Goal: Task Accomplishment & Management: Use online tool/utility

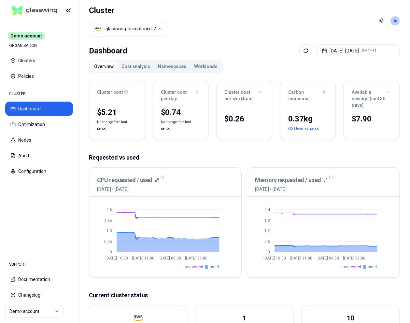
scroll to position [0, 0]
click at [54, 129] on button "Optimization" at bounding box center [39, 124] width 68 height 14
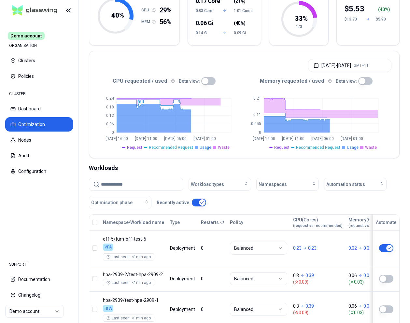
scroll to position [138, 0]
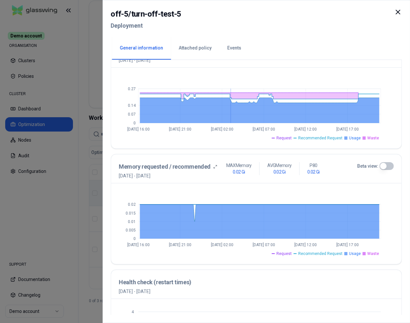
scroll to position [219, 0]
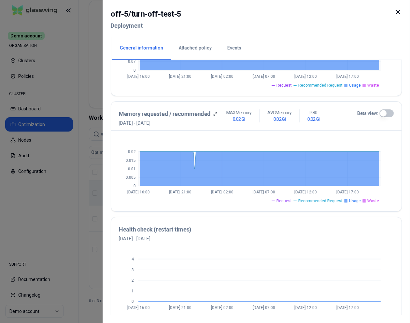
click at [99, 179] on div at bounding box center [205, 161] width 410 height 323
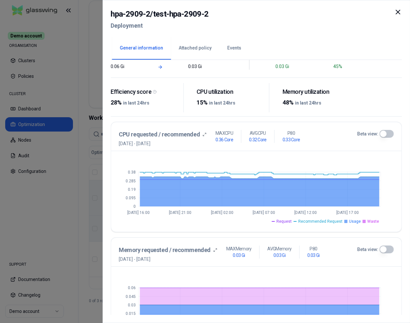
scroll to position [100, 0]
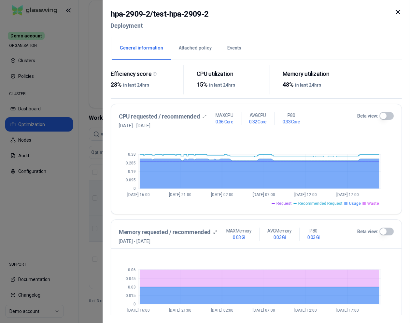
click at [81, 246] on div at bounding box center [205, 161] width 410 height 323
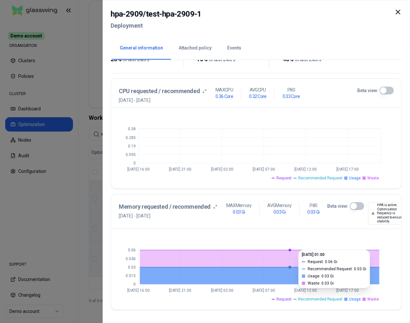
scroll to position [169, 0]
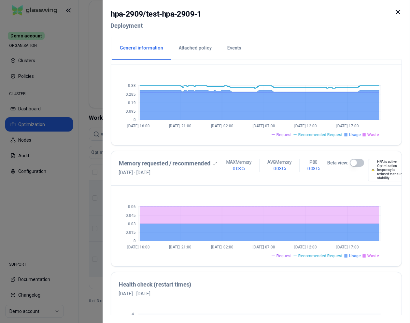
click at [106, 125] on div "hpa-2909 / test-hpa-2909-1 Deployment General information Attached policy Event…" at bounding box center [257, 161] width 308 height 323
click at [85, 122] on div at bounding box center [205, 161] width 410 height 323
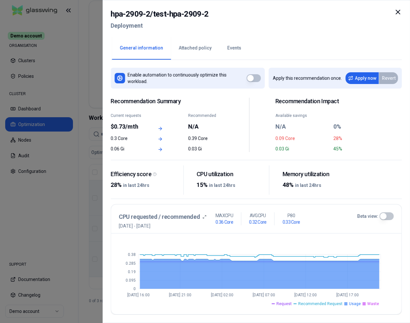
click at [65, 199] on div at bounding box center [205, 161] width 410 height 323
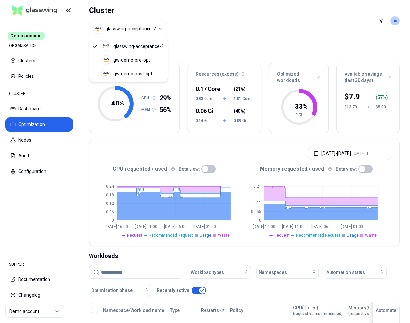
click at [116, 31] on html "Demo account ORGANISATION Clusters Policies CLUSTER Dashboard Optimization Node…" at bounding box center [205, 161] width 410 height 323
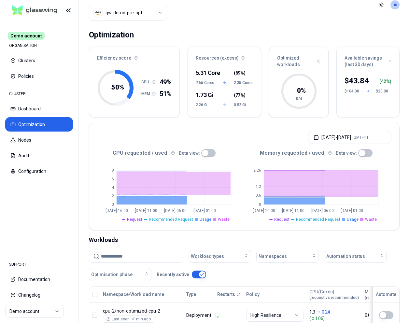
scroll to position [138, 0]
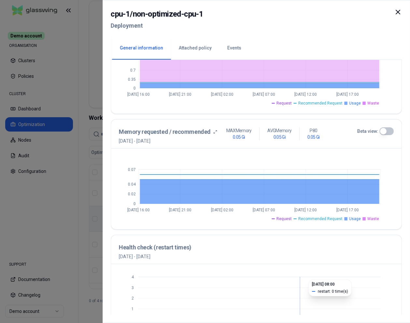
scroll to position [214, 0]
